Goal: Check status: Check status

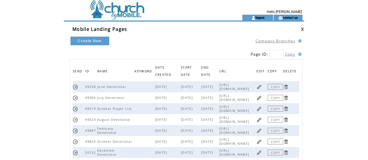
click at [132, 12] on td at bounding box center [143, 7] width 158 height 15
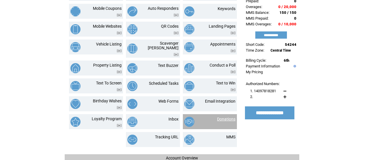
click at [223, 116] on link "Donations" at bounding box center [226, 118] width 18 height 5
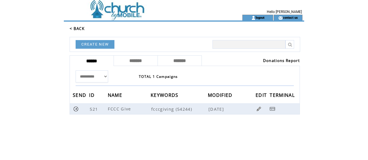
click at [277, 59] on link "Donations Report" at bounding box center [281, 60] width 37 height 5
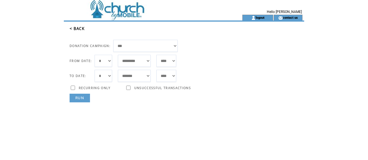
select select "*"
select select "***"
click at [83, 99] on link "RUN" at bounding box center [80, 97] width 20 height 9
click at [79, 98] on link "RUN" at bounding box center [80, 97] width 20 height 9
